Goal: Information Seeking & Learning: Learn about a topic

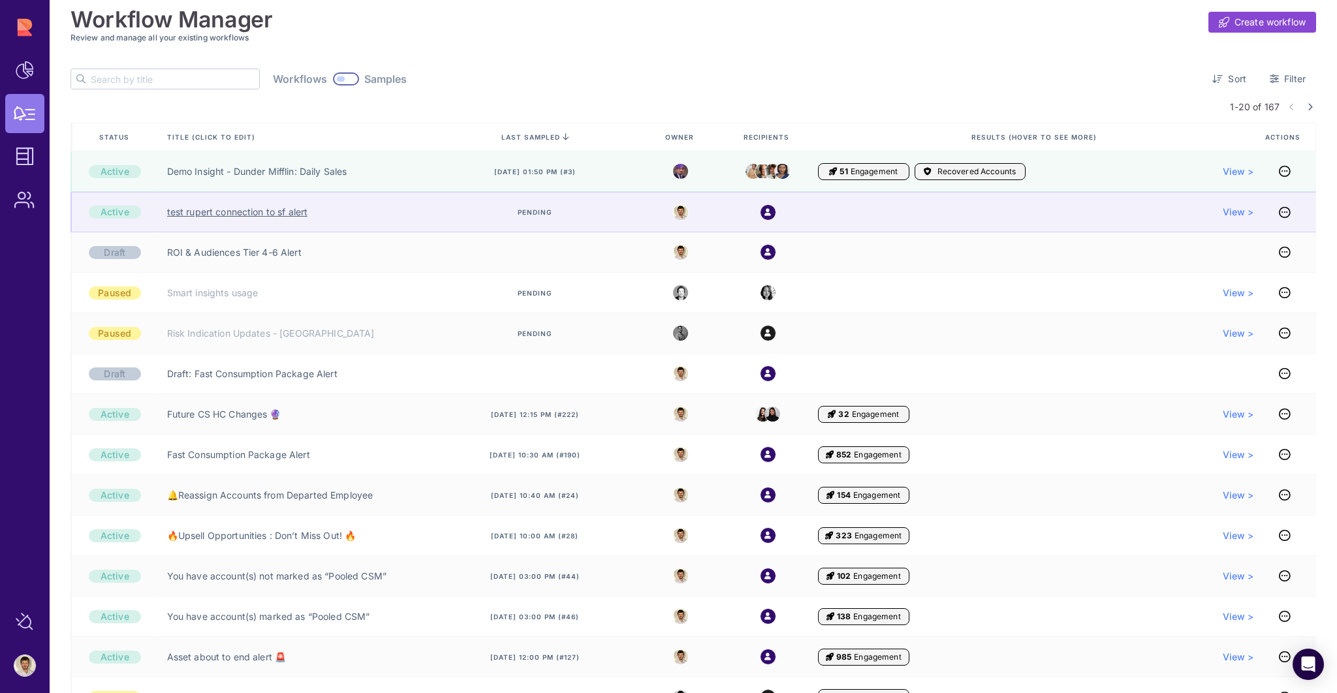
click at [251, 210] on link "test rupert connection to sf alert" at bounding box center [237, 212] width 141 height 13
click at [231, 214] on link "test rupert connection to sf alert" at bounding box center [237, 212] width 141 height 13
